Goal: Transaction & Acquisition: Purchase product/service

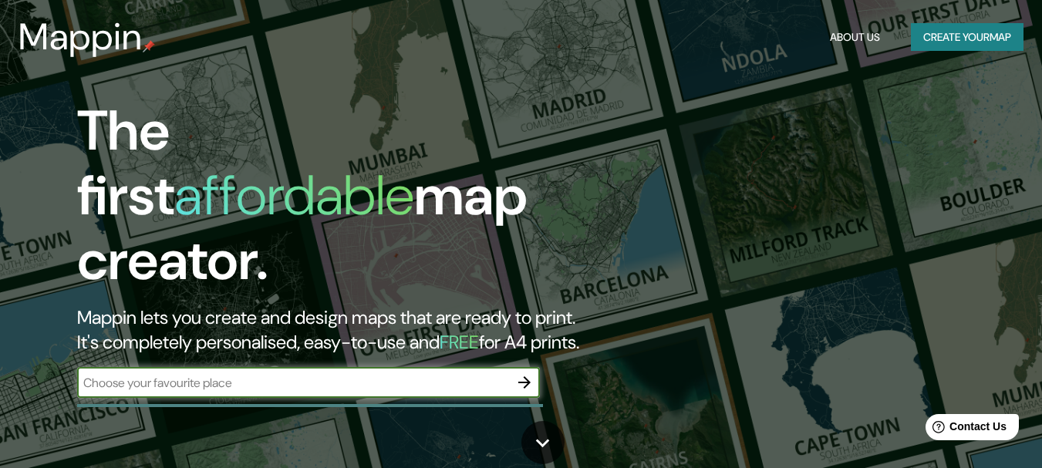
click at [422, 374] on input "text" at bounding box center [293, 383] width 432 height 18
type input "puente piedra"
click at [532, 373] on icon "button" at bounding box center [524, 382] width 19 height 19
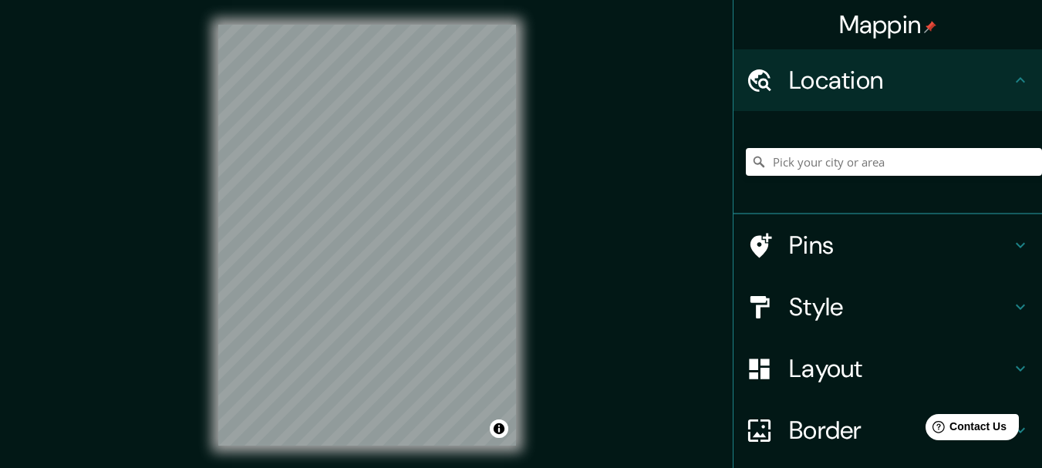
click at [860, 83] on h4 "Location" at bounding box center [900, 80] width 222 height 31
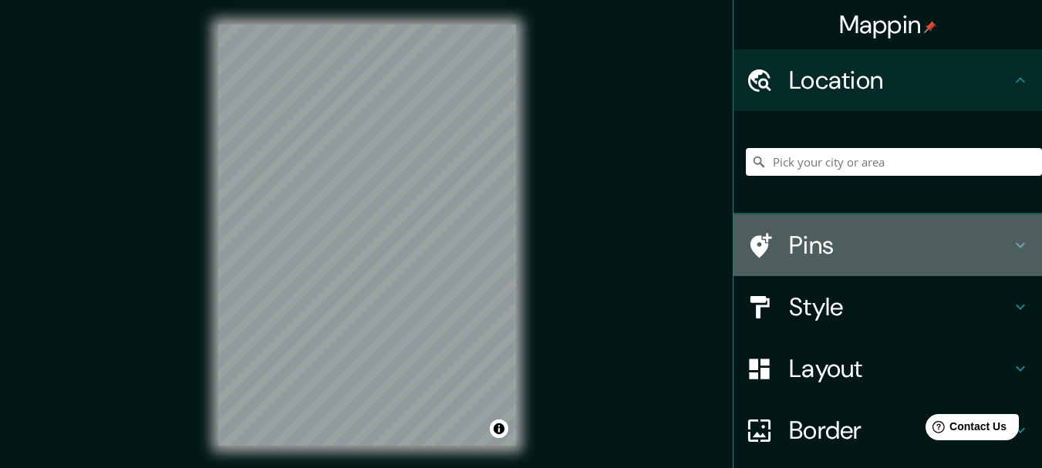
click at [839, 248] on h4 "Pins" at bounding box center [900, 245] width 222 height 31
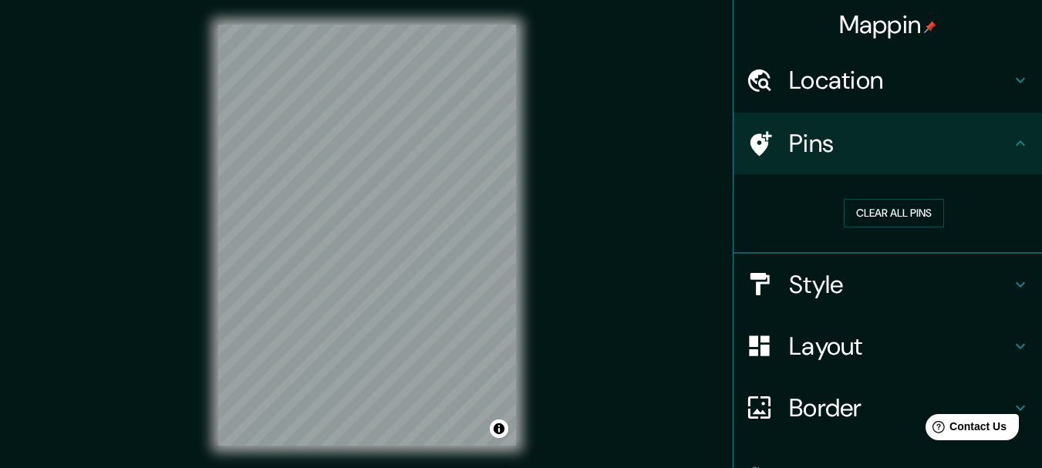
click at [908, 80] on h4 "Location" at bounding box center [900, 80] width 222 height 31
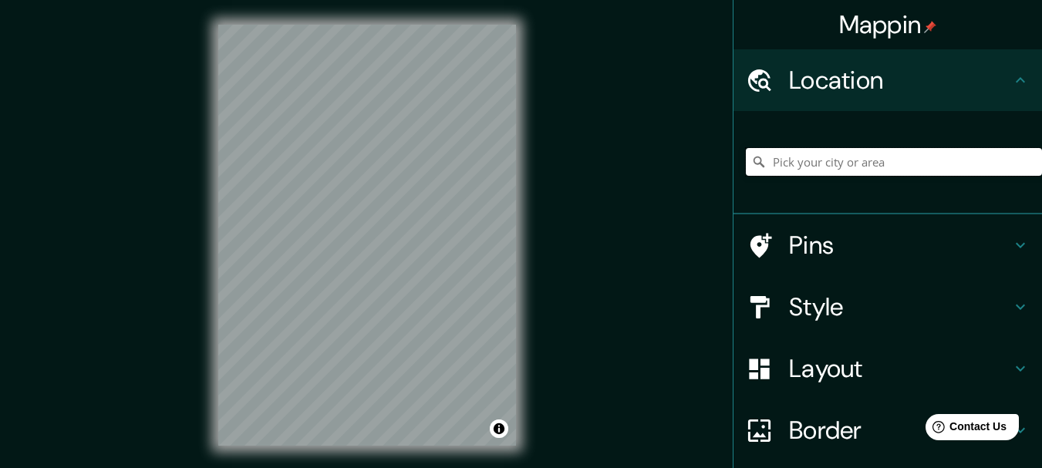
click at [839, 154] on input "Pick your city or area" at bounding box center [894, 162] width 296 height 28
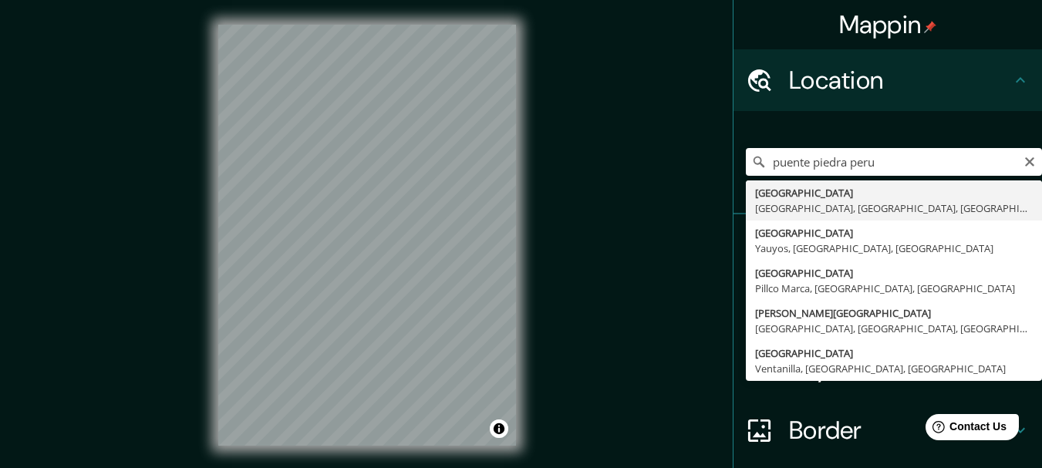
type input "[GEOGRAPHIC_DATA], [GEOGRAPHIC_DATA], [GEOGRAPHIC_DATA], [GEOGRAPHIC_DATA]"
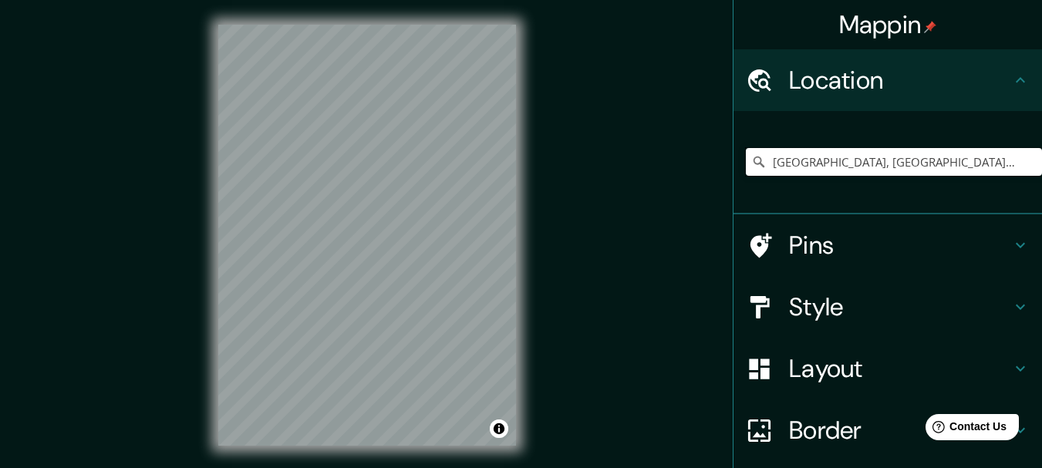
scroll to position [77, 0]
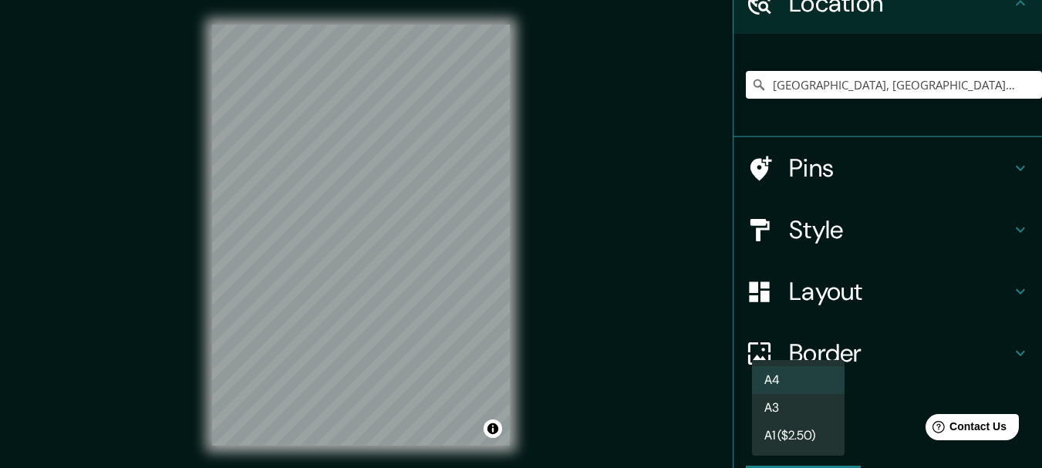
click at [804, 431] on body "Mappin Location [GEOGRAPHIC_DATA], [GEOGRAPHIC_DATA], [GEOGRAPHIC_DATA], [GEOGR…" at bounding box center [521, 234] width 1042 height 468
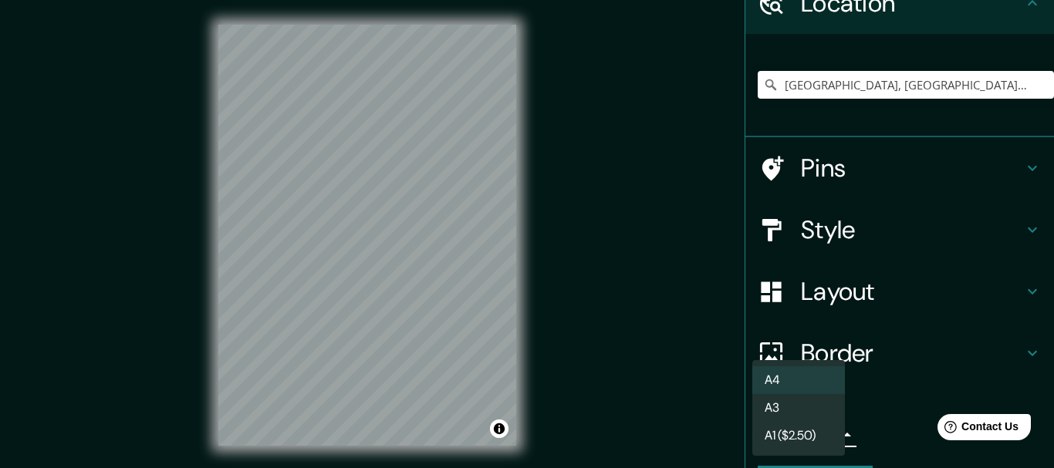
click at [802, 405] on li "A3" at bounding box center [798, 408] width 93 height 28
type input "a4"
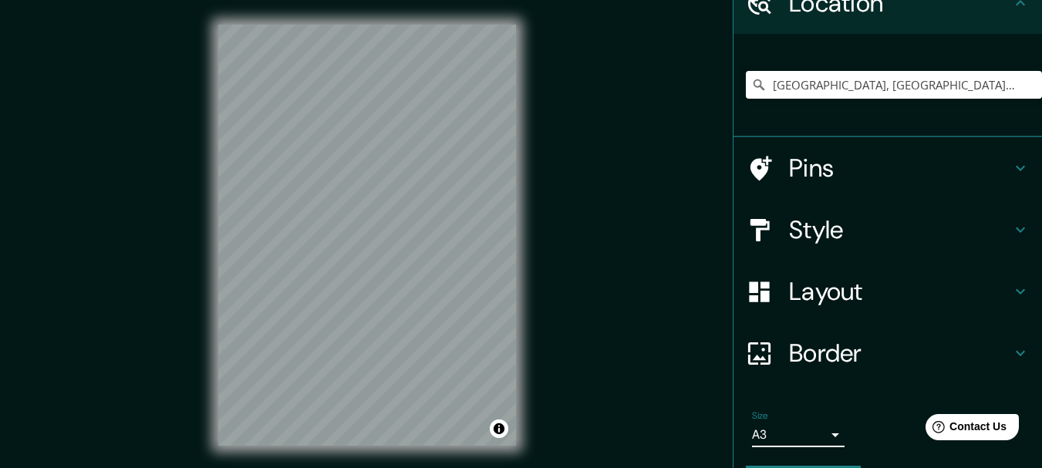
click at [753, 162] on icon at bounding box center [759, 168] width 27 height 27
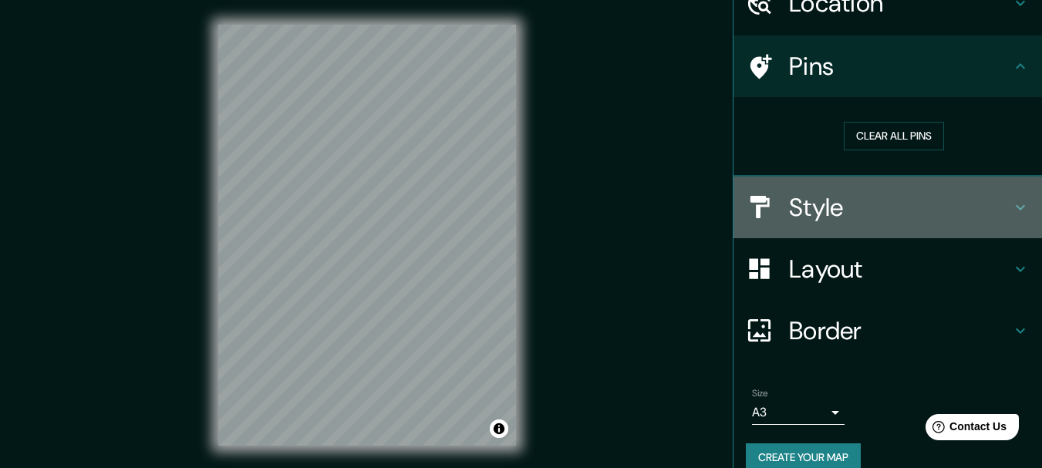
click at [823, 216] on h4 "Style" at bounding box center [900, 207] width 222 height 31
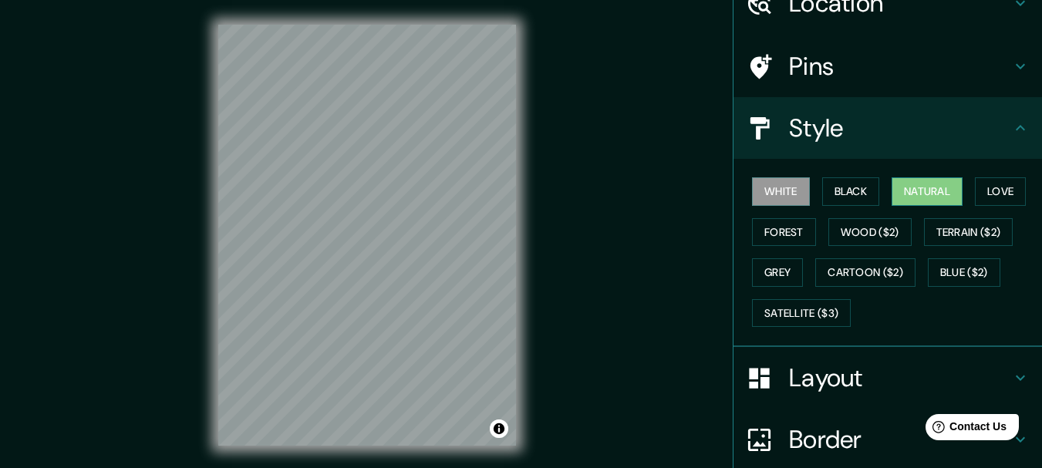
click at [907, 187] on button "Natural" at bounding box center [927, 191] width 71 height 29
click at [1004, 195] on button "Love" at bounding box center [1000, 191] width 51 height 29
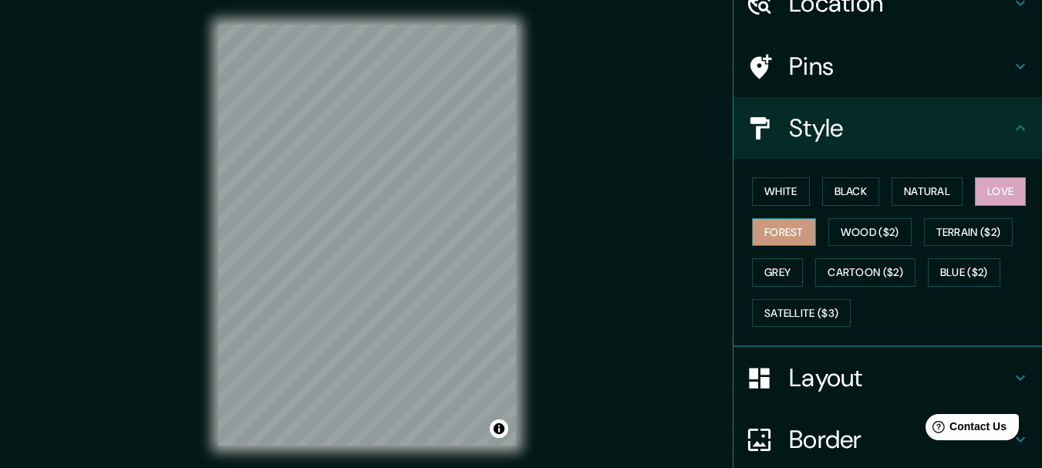
click at [791, 231] on button "Forest" at bounding box center [784, 232] width 64 height 29
click at [954, 181] on button "Natural" at bounding box center [927, 191] width 71 height 29
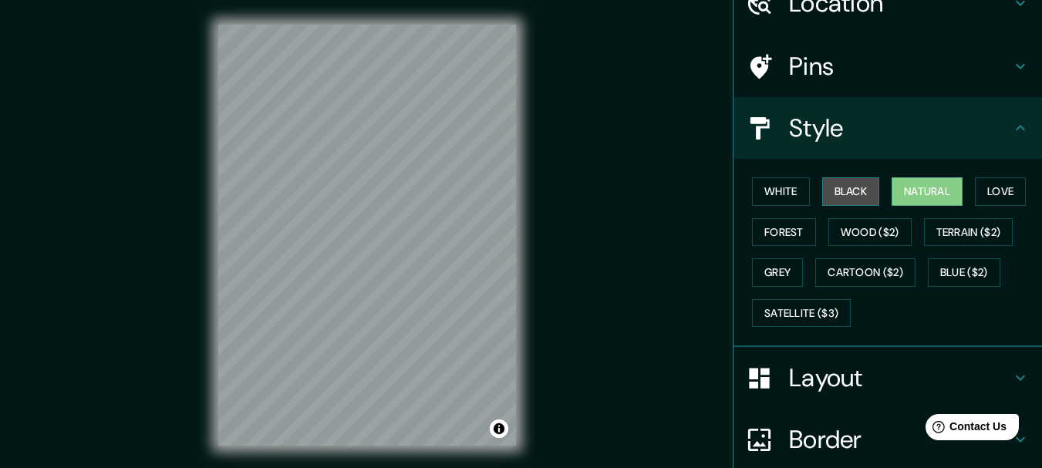
click at [855, 192] on button "Black" at bounding box center [852, 191] width 58 height 29
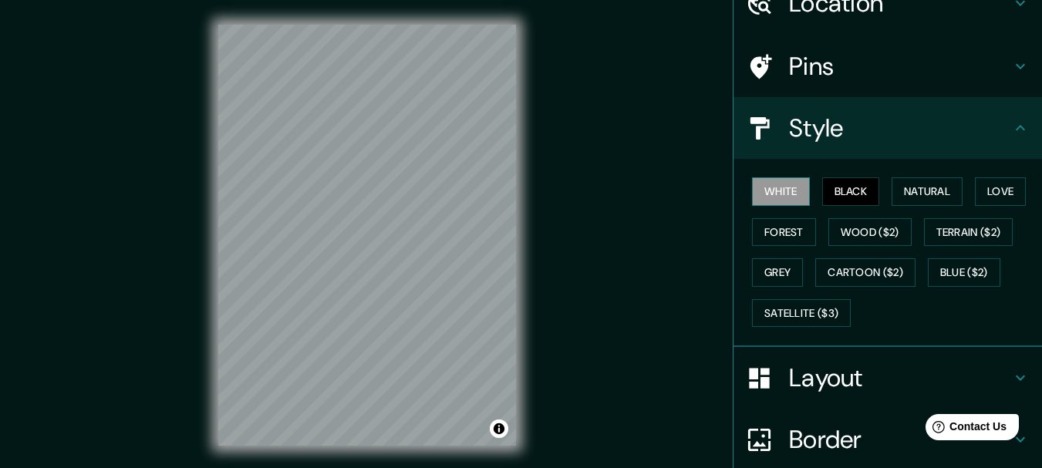
click at [783, 193] on button "White" at bounding box center [781, 191] width 58 height 29
click at [931, 205] on button "Natural" at bounding box center [927, 191] width 71 height 29
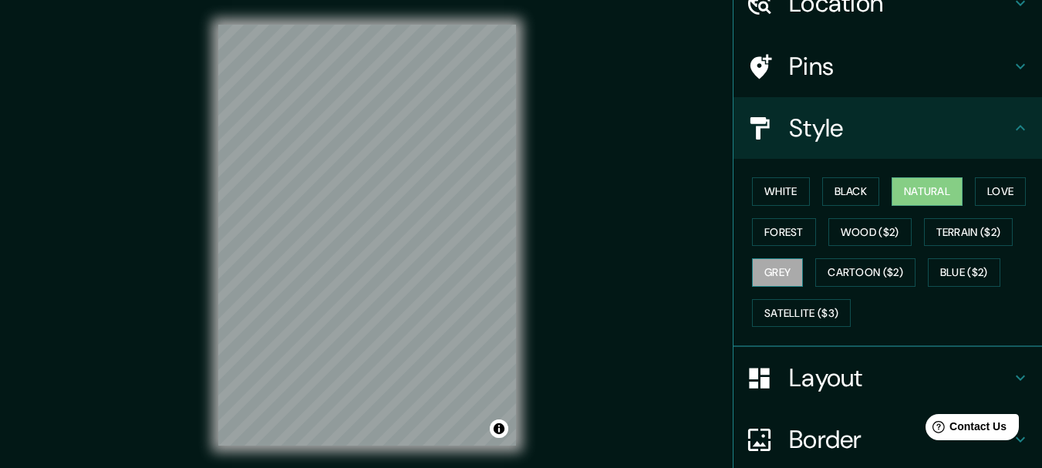
click at [771, 271] on button "Grey" at bounding box center [777, 273] width 51 height 29
click at [911, 196] on button "Natural" at bounding box center [927, 191] width 71 height 29
click at [911, 74] on h4 "Pins" at bounding box center [900, 66] width 222 height 31
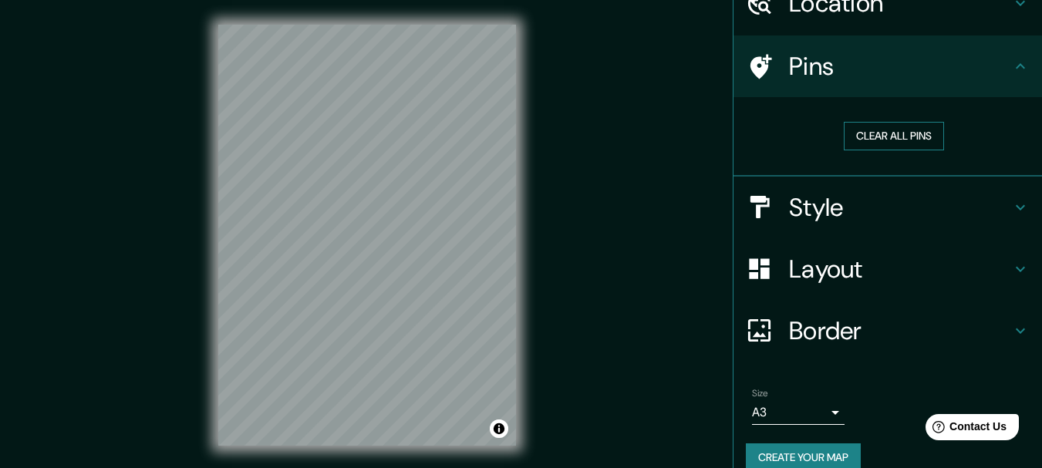
click at [890, 140] on button "Clear all pins" at bounding box center [894, 136] width 100 height 29
click at [829, 74] on h4 "Pins" at bounding box center [900, 66] width 222 height 31
click at [890, 140] on button "Clear all pins" at bounding box center [894, 136] width 100 height 29
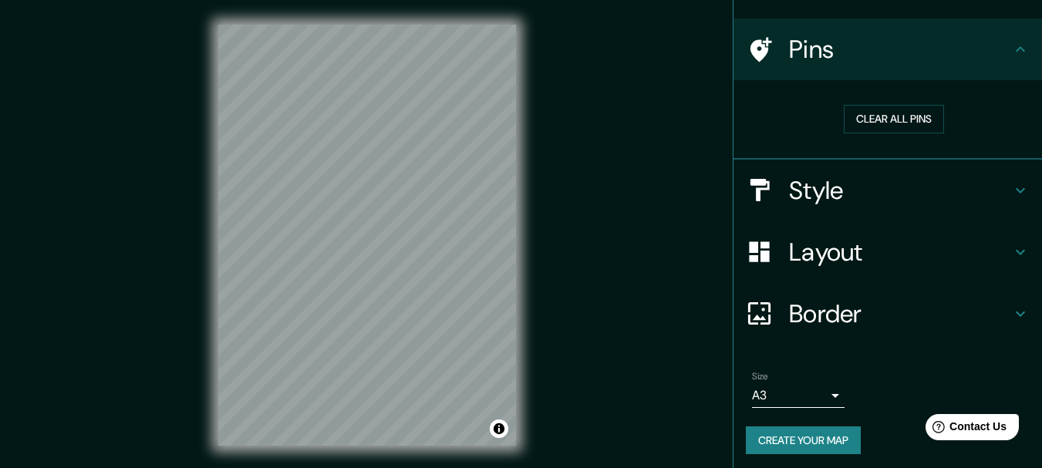
scroll to position [99, 0]
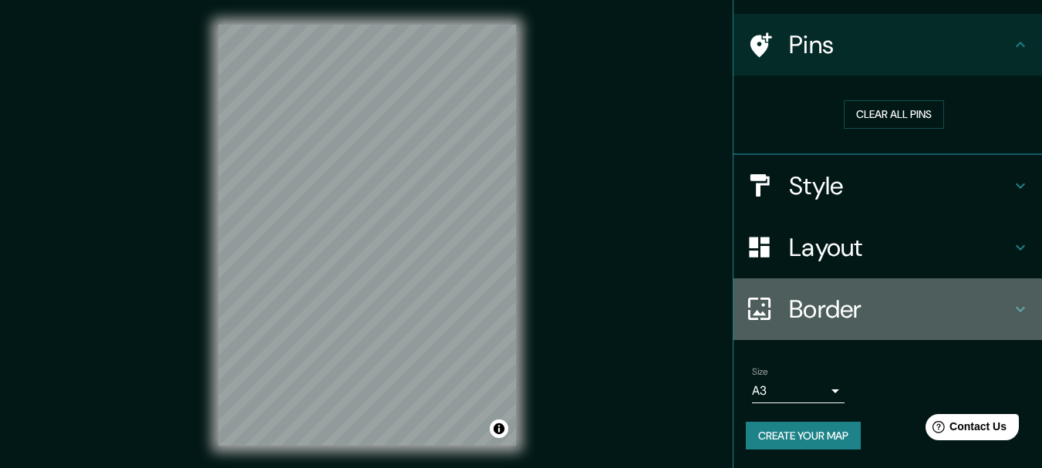
click at [894, 315] on h4 "Border" at bounding box center [900, 309] width 222 height 31
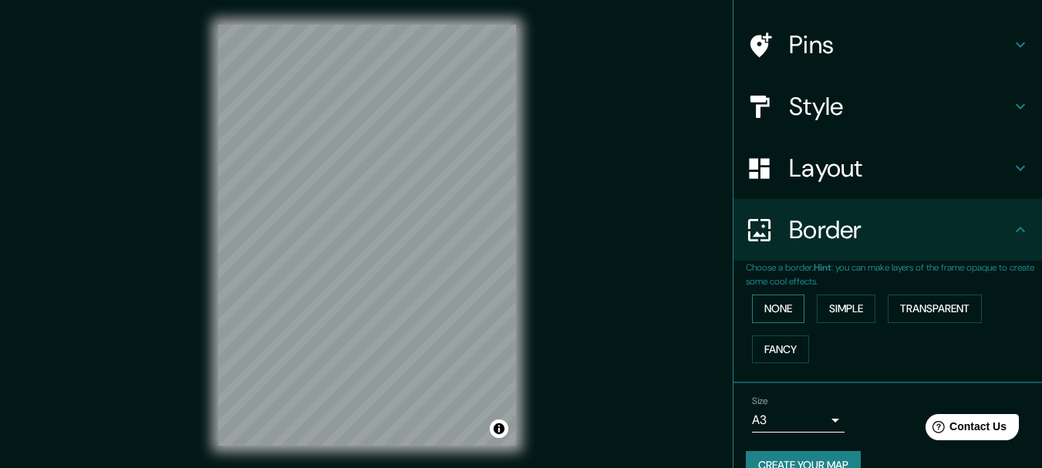
click at [786, 309] on button "None" at bounding box center [778, 309] width 52 height 29
click at [840, 306] on button "Simple" at bounding box center [846, 309] width 59 height 29
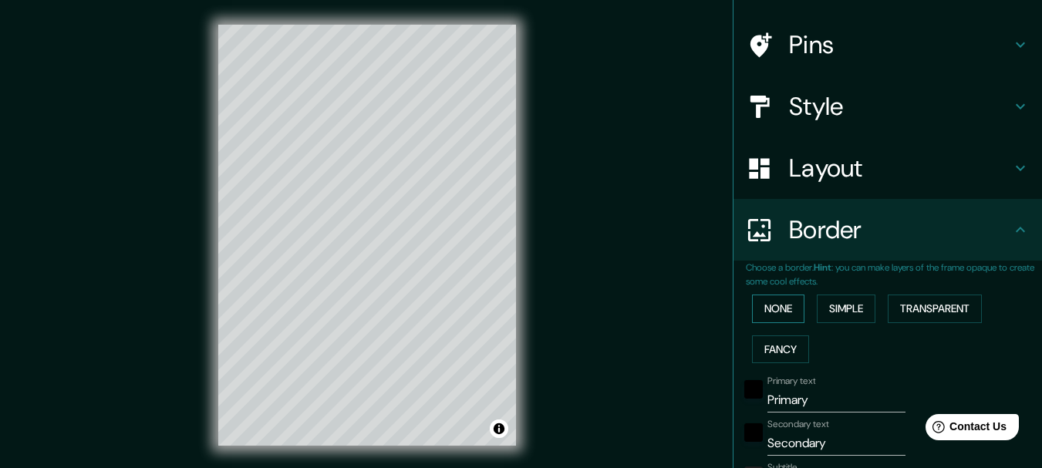
click at [769, 306] on button "None" at bounding box center [778, 309] width 52 height 29
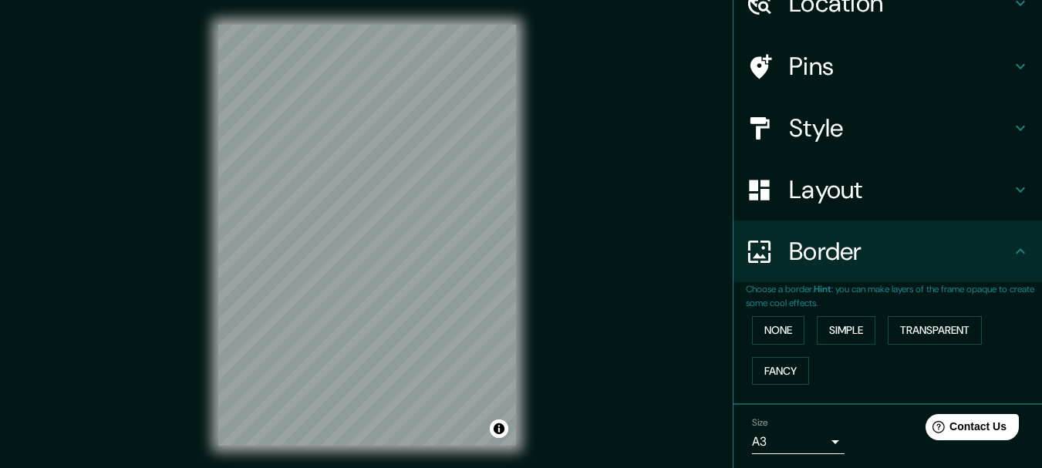
scroll to position [0, 0]
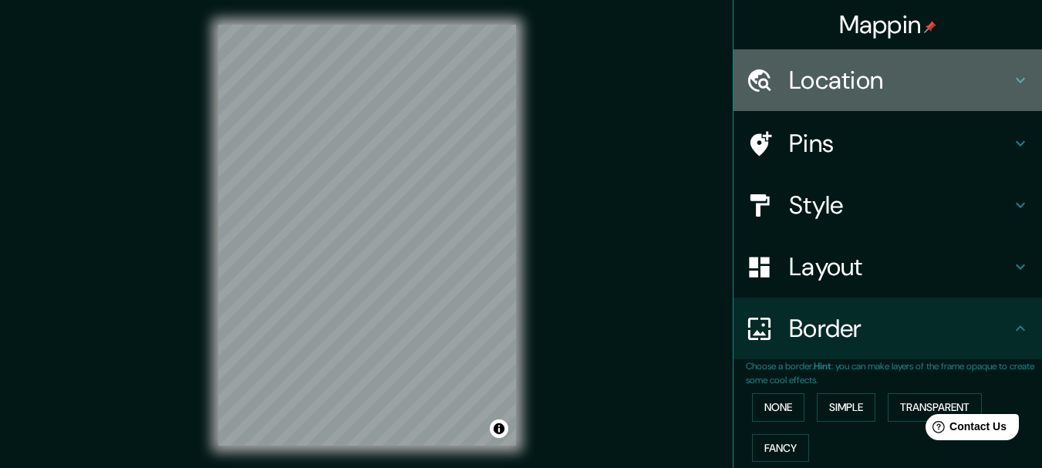
click at [895, 83] on h4 "Location" at bounding box center [900, 80] width 222 height 31
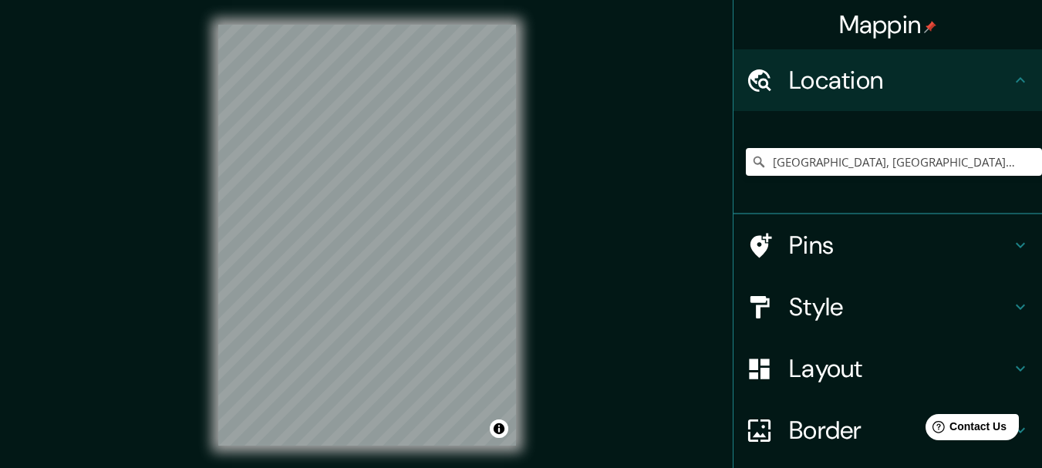
click at [895, 83] on h4 "Location" at bounding box center [900, 80] width 222 height 31
click at [855, 323] on div "Style" at bounding box center [888, 307] width 309 height 62
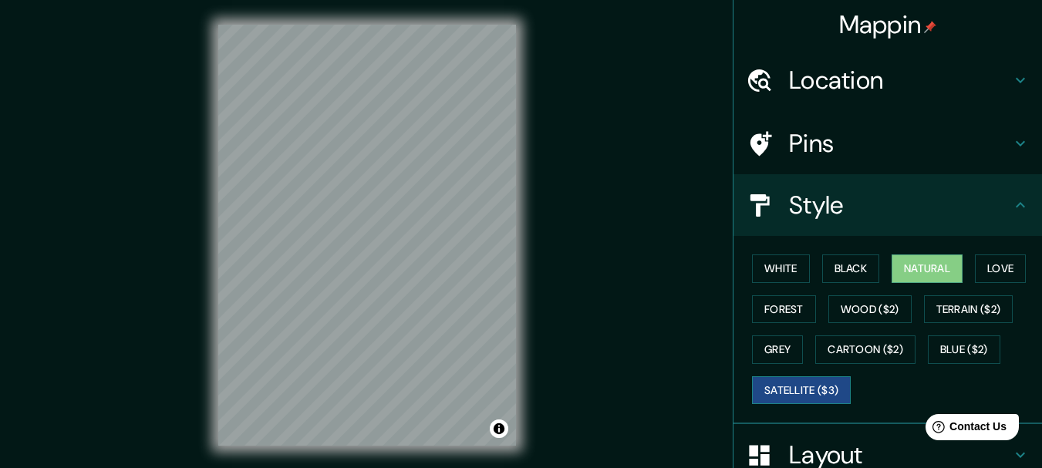
click at [786, 382] on button "Satellite ($3)" at bounding box center [801, 391] width 99 height 29
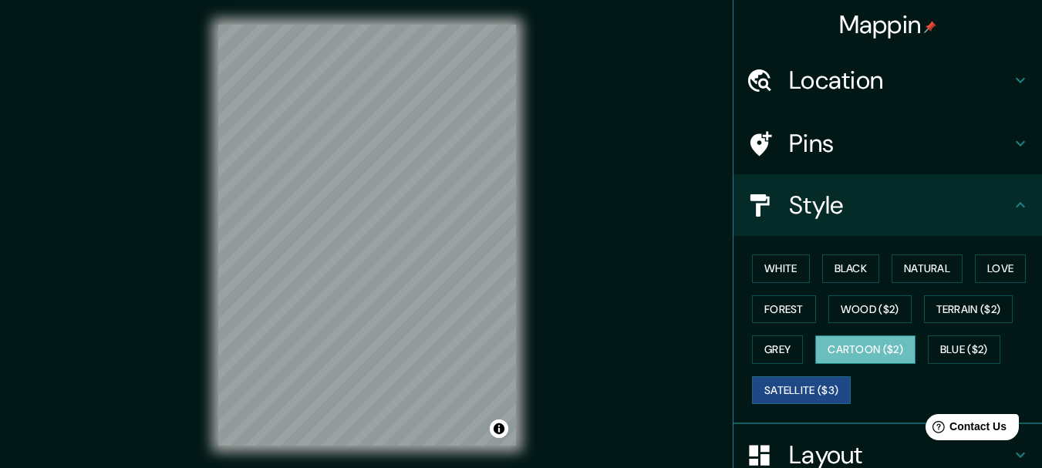
click at [902, 353] on button "Cartoon ($2)" at bounding box center [866, 350] width 100 height 29
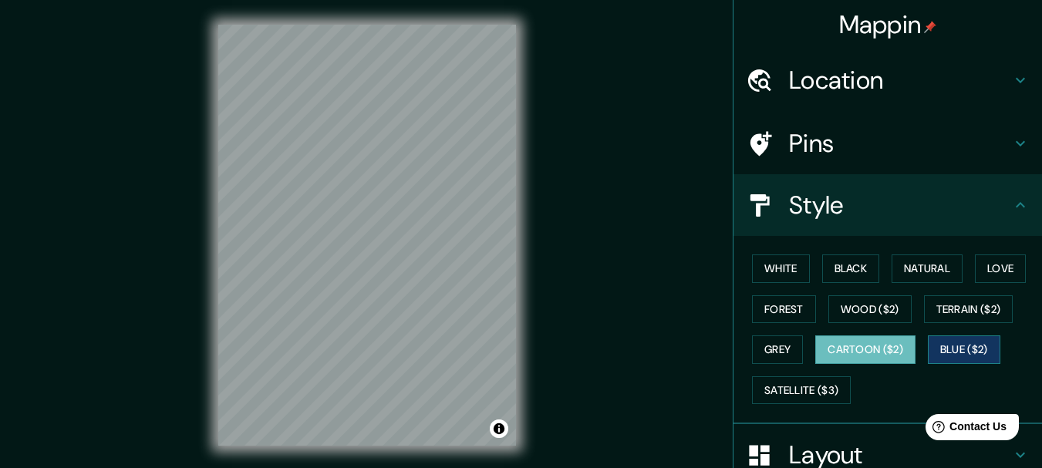
click at [943, 354] on button "Blue ($2)" at bounding box center [964, 350] width 73 height 29
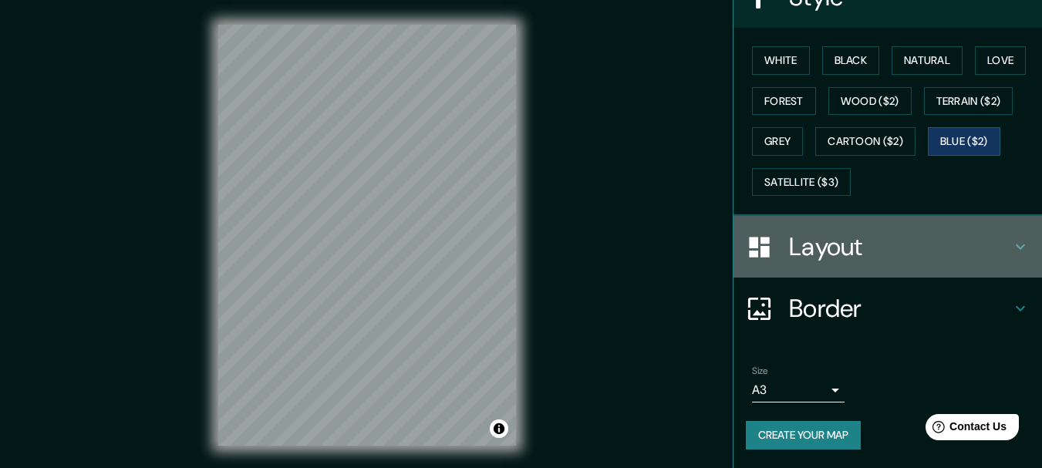
click at [880, 238] on h4 "Layout" at bounding box center [900, 246] width 222 height 31
